Goal: Find specific page/section: Find specific page/section

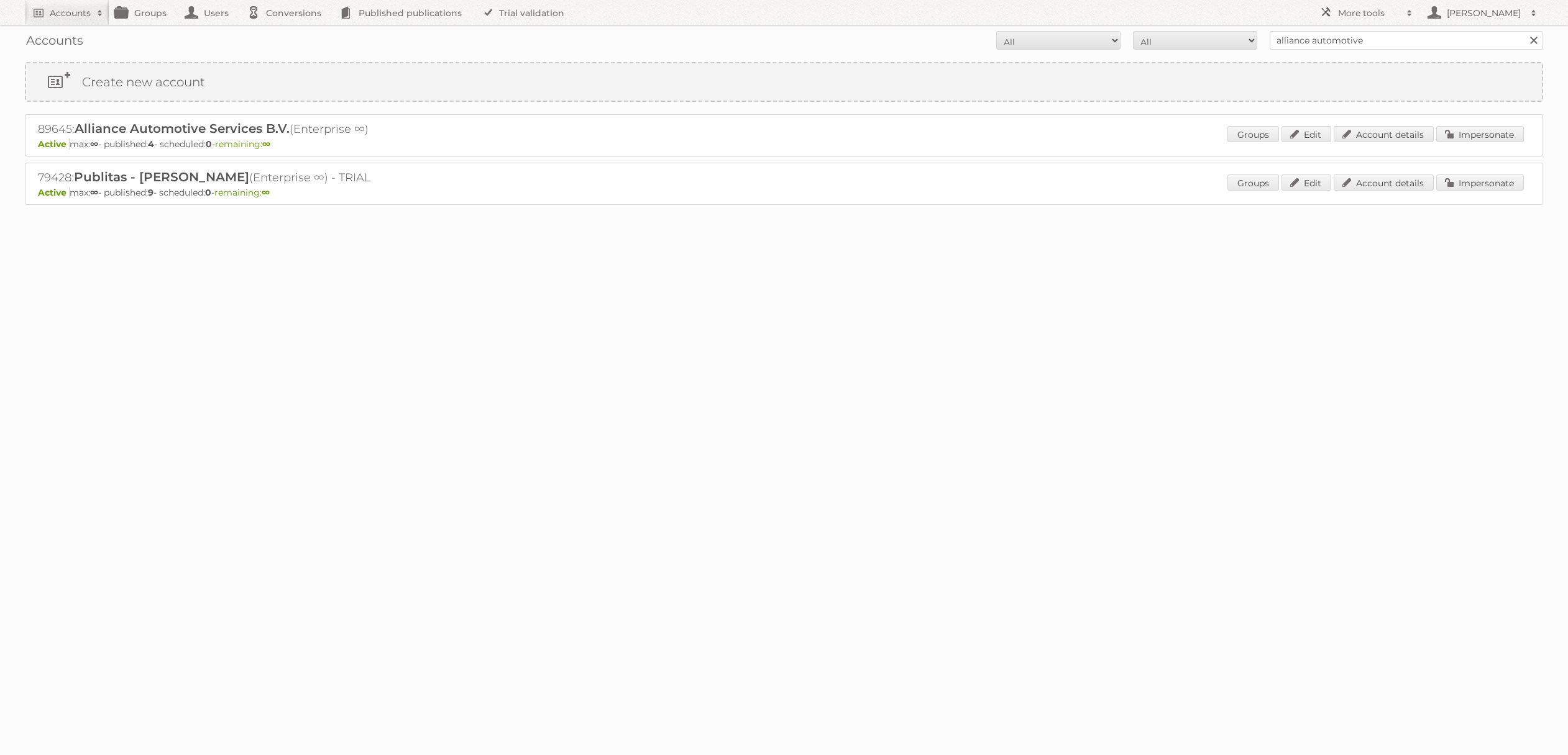
click at [1315, 45] on input "alliance automotive" at bounding box center [1406, 40] width 274 height 19
type input "heb"
click at [1523, 31] on input "Search" at bounding box center [1532, 40] width 19 height 19
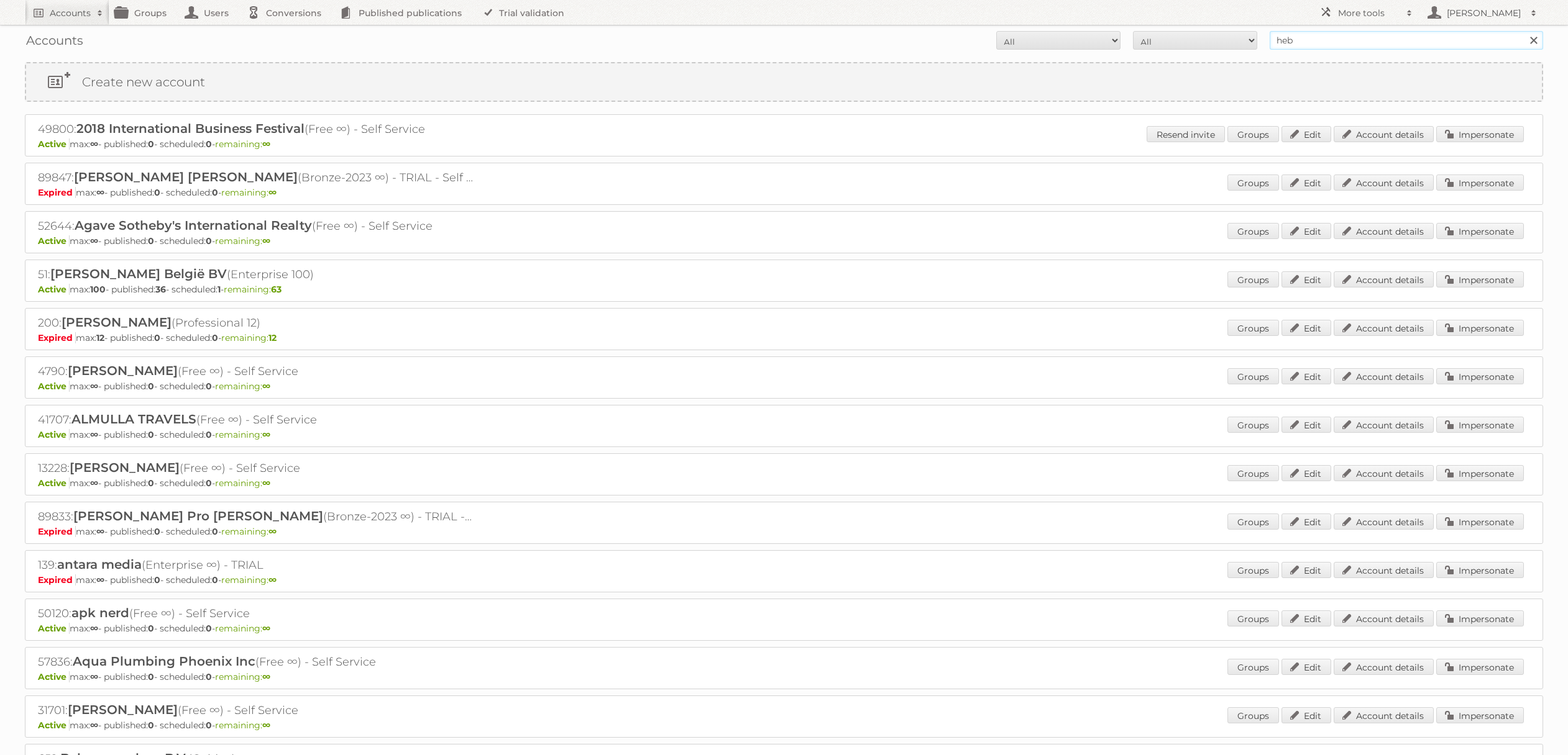
click at [1321, 40] on input "heb" at bounding box center [1406, 40] width 274 height 19
type input "heb [GEOGRAPHIC_DATA]"
click at [1523, 31] on input "Search" at bounding box center [1532, 40] width 19 height 19
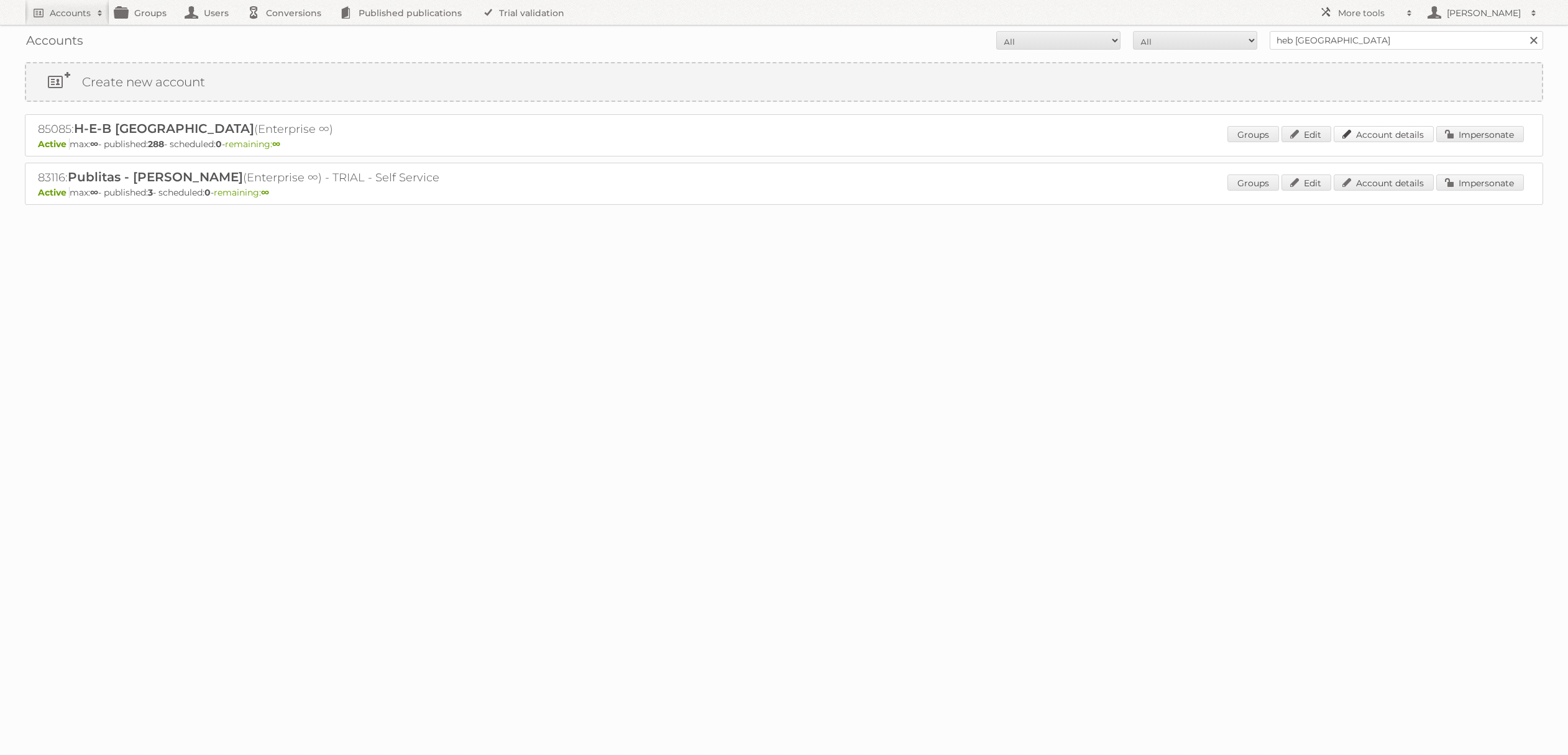
click at [1411, 132] on link "Account details" at bounding box center [1383, 134] width 100 height 16
